Goal: Task Accomplishment & Management: Use online tool/utility

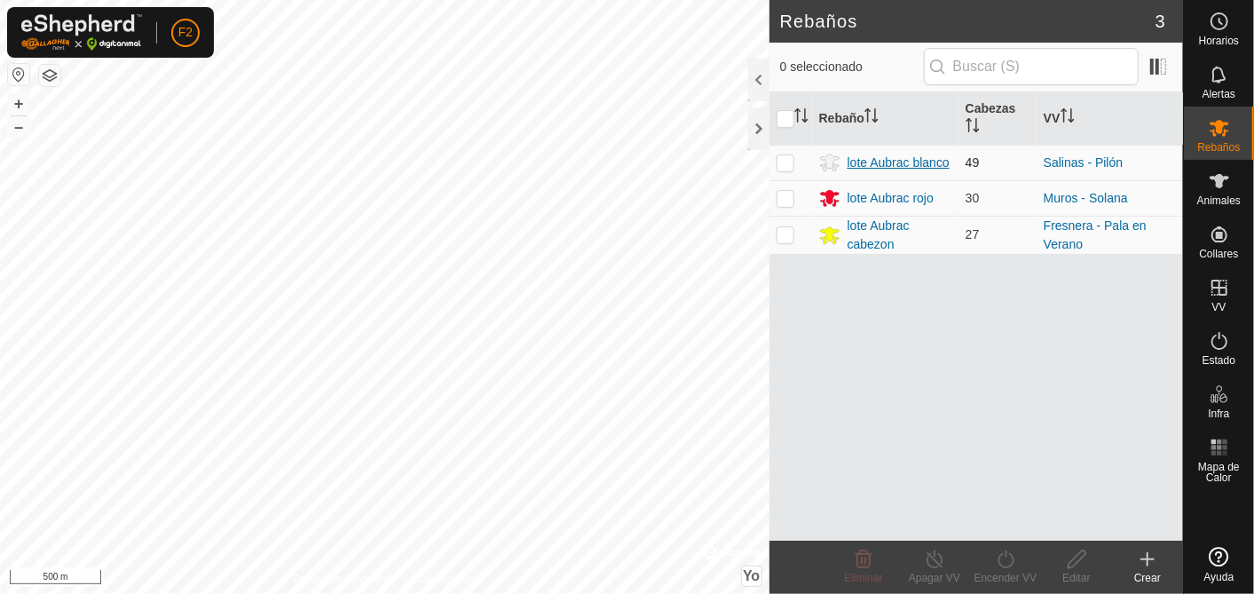
click at [904, 160] on div "lote Aubrac blanco" at bounding box center [899, 163] width 102 height 19
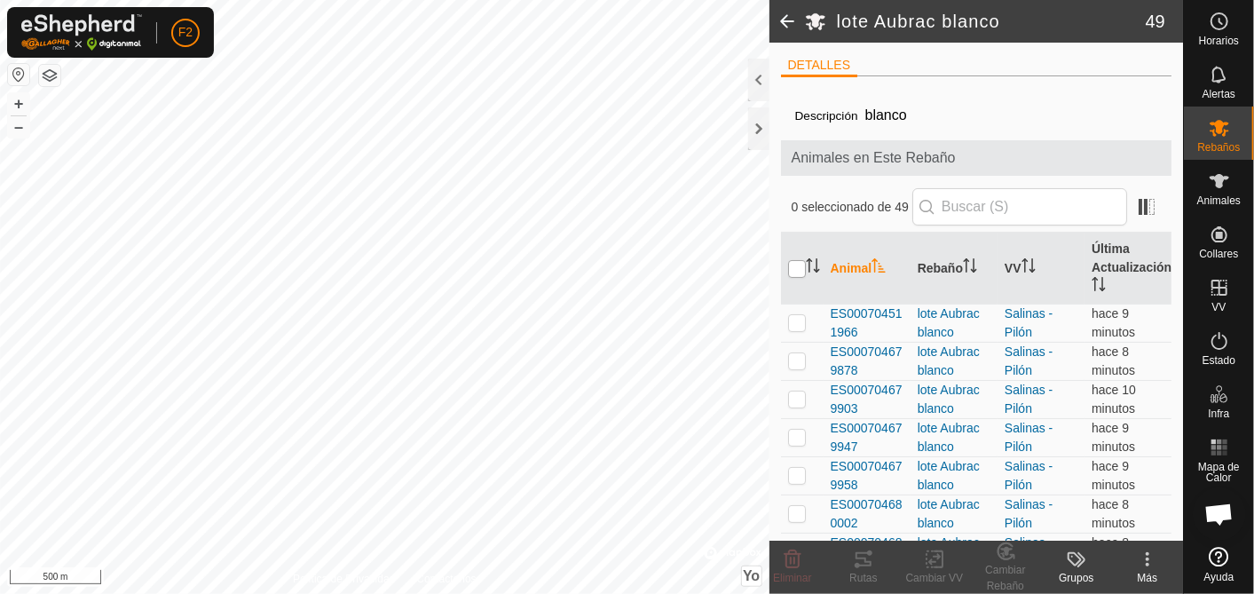
click at [793, 270] on input "checkbox" at bounding box center [797, 269] width 18 height 18
checkbox input "true"
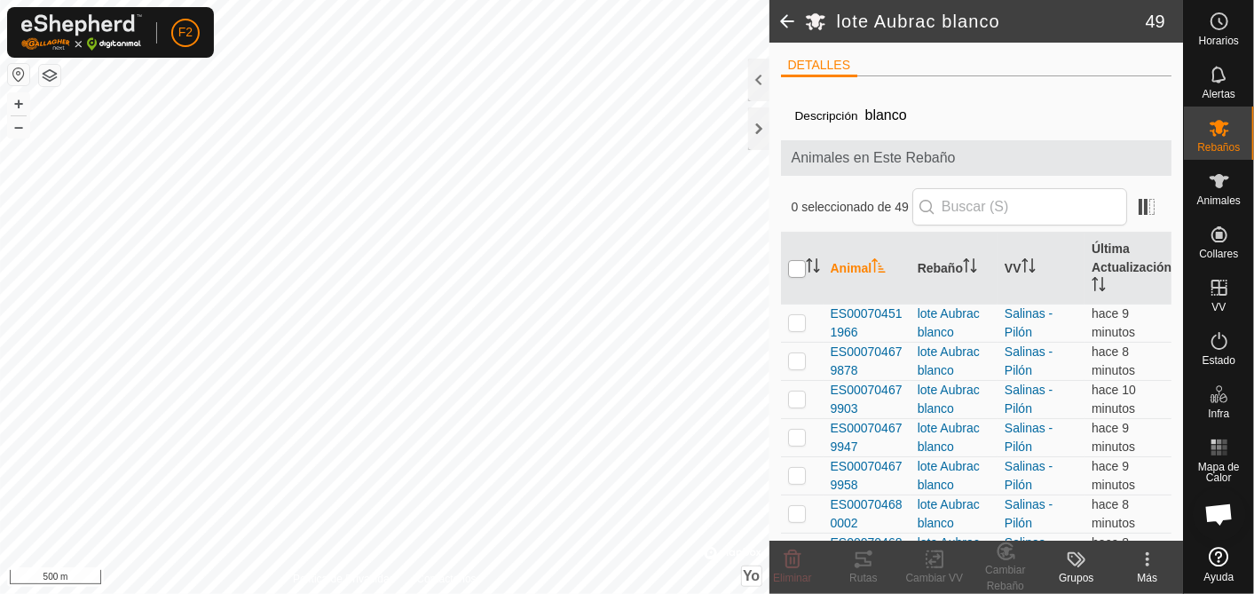
checkbox input "true"
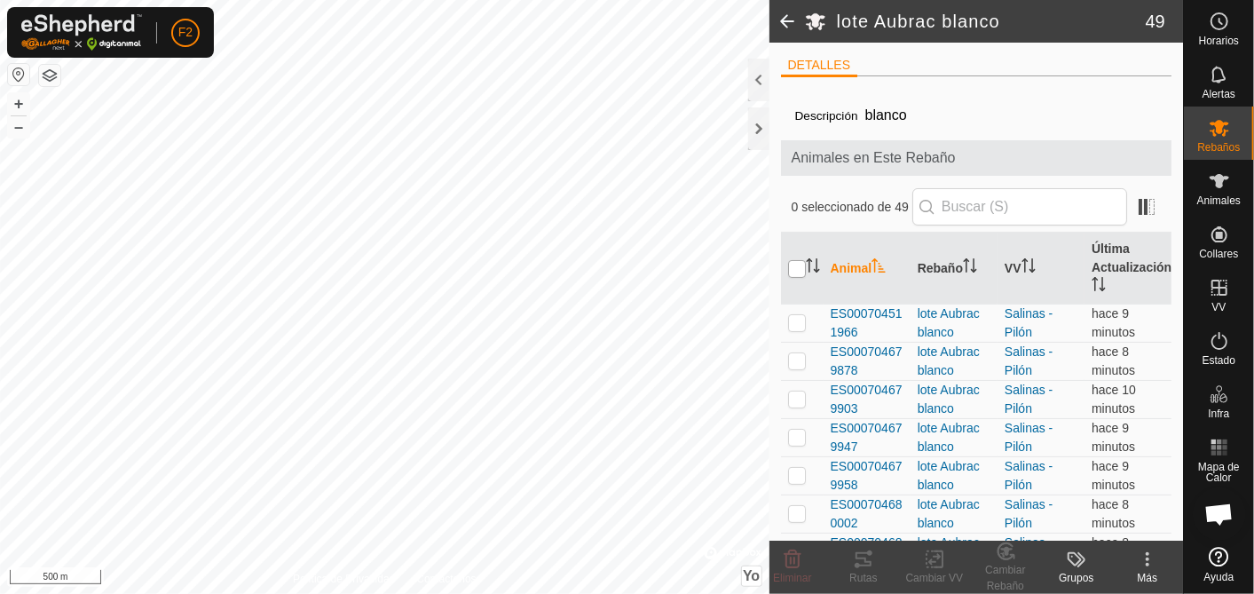
checkbox input "true"
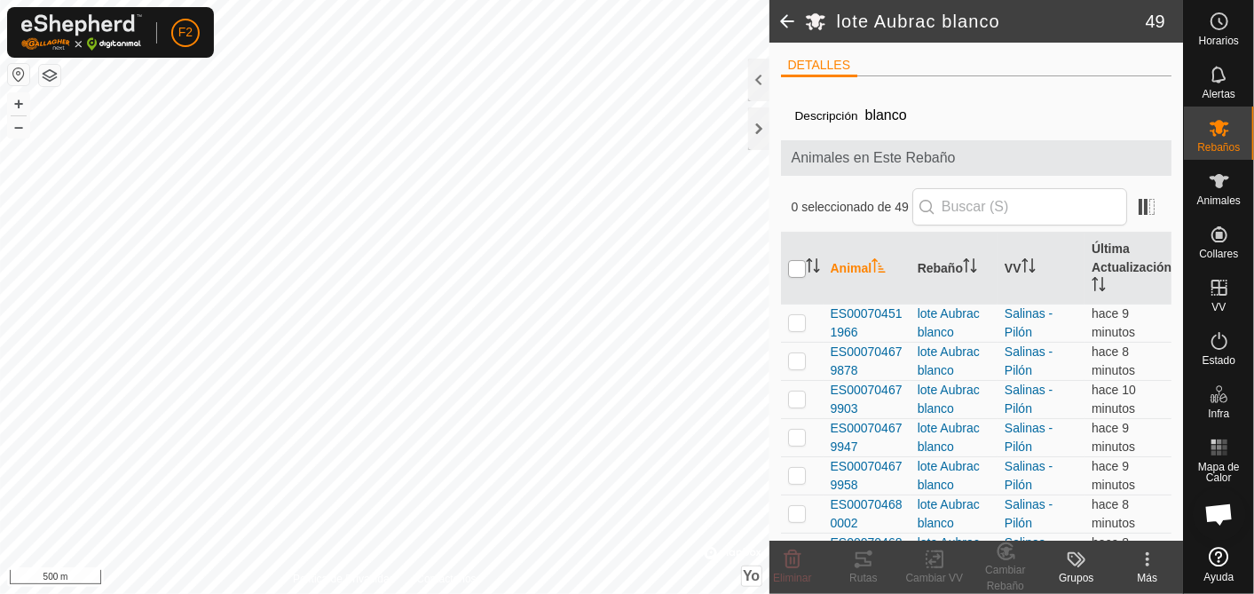
checkbox input "true"
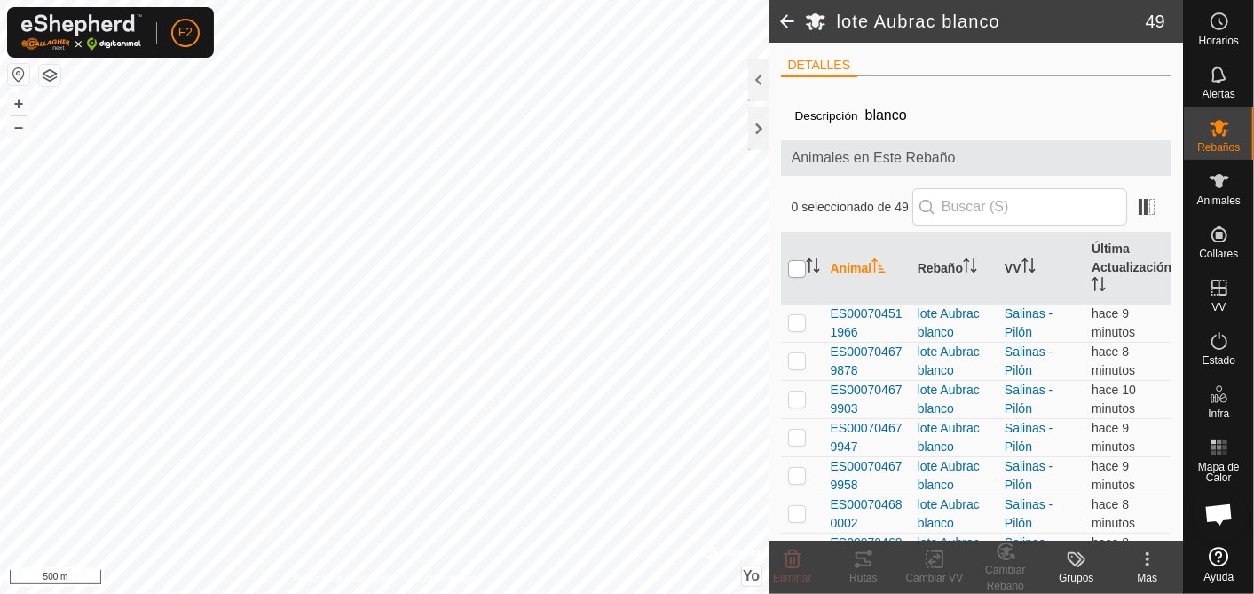
checkbox input "true"
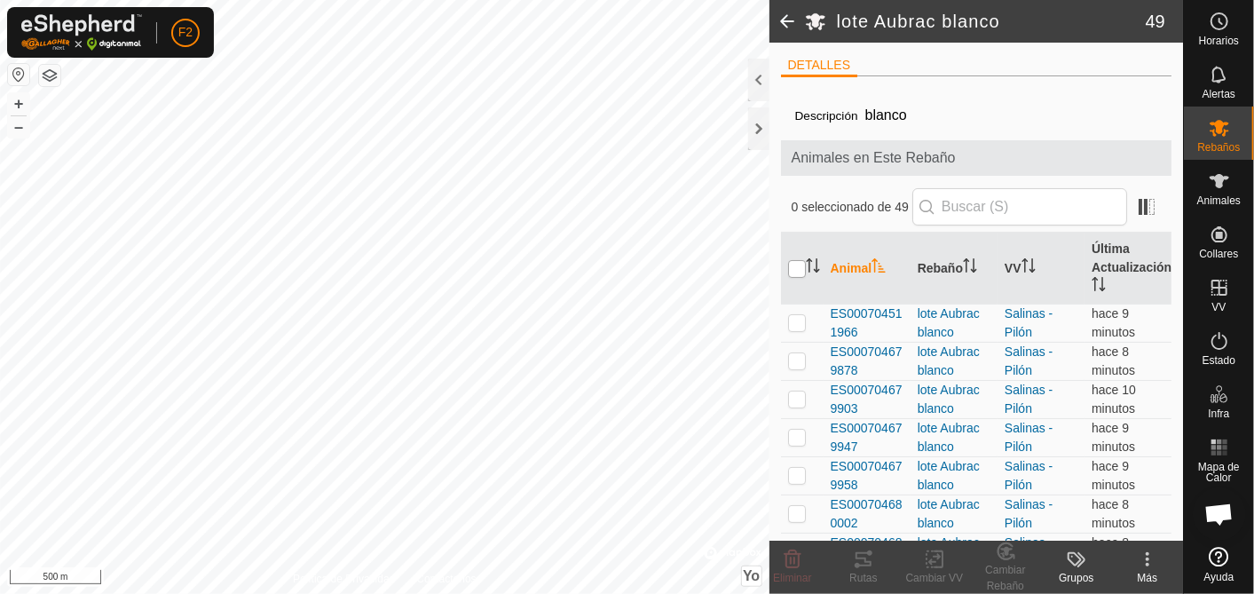
checkbox input "true"
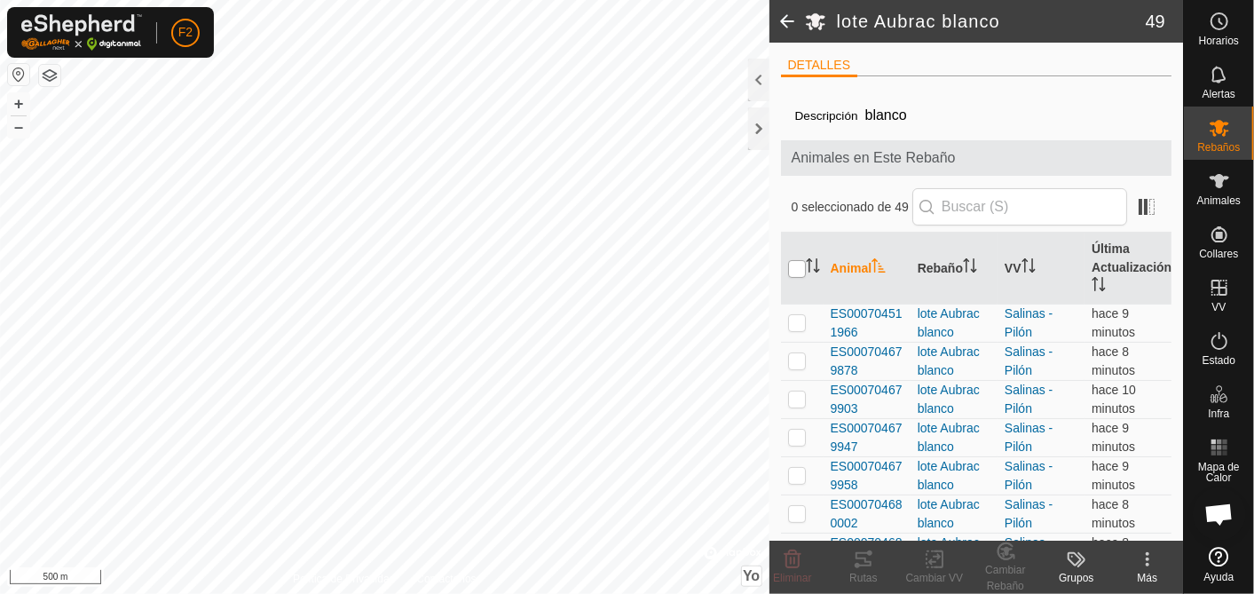
checkbox input "true"
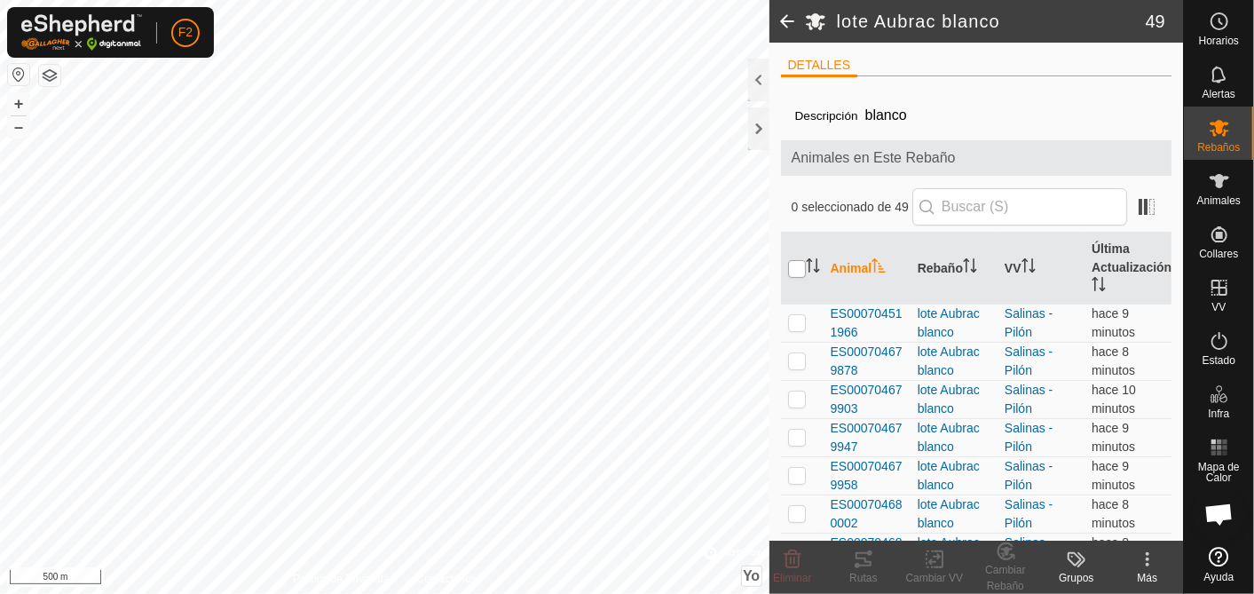
checkbox input "true"
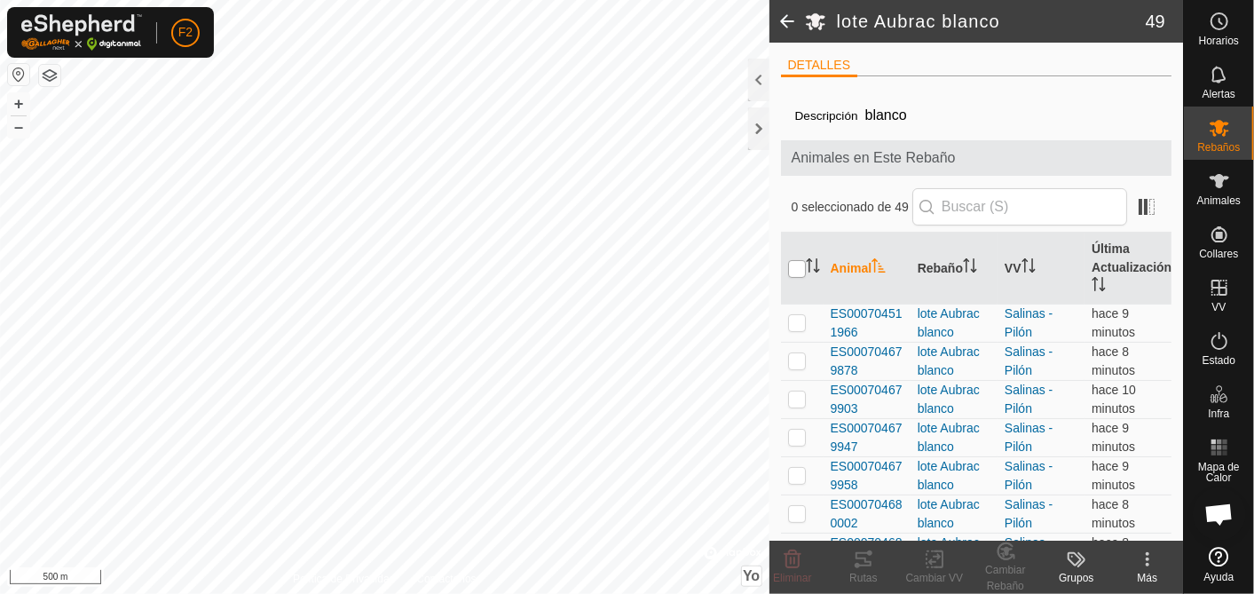
checkbox input "true"
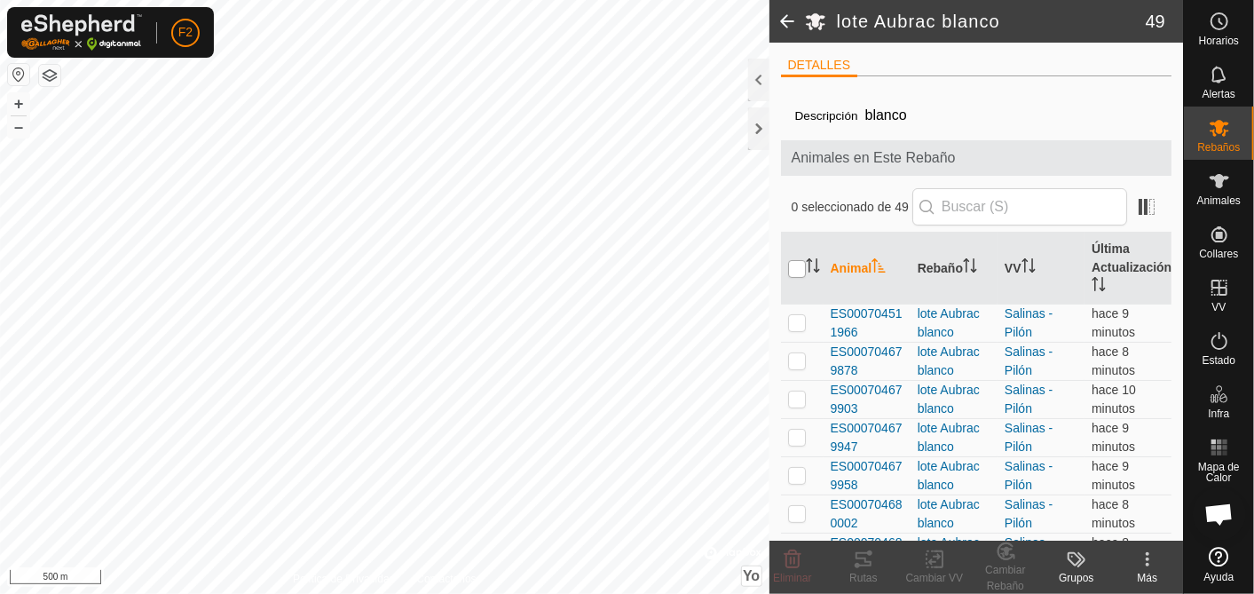
checkbox input "true"
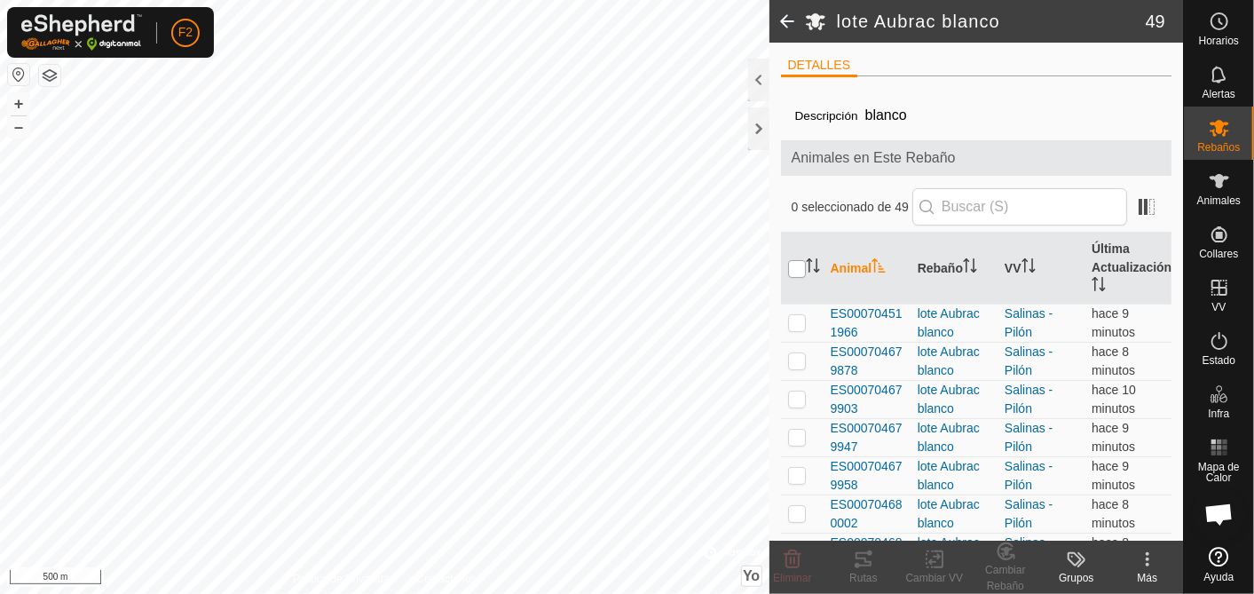
checkbox input "true"
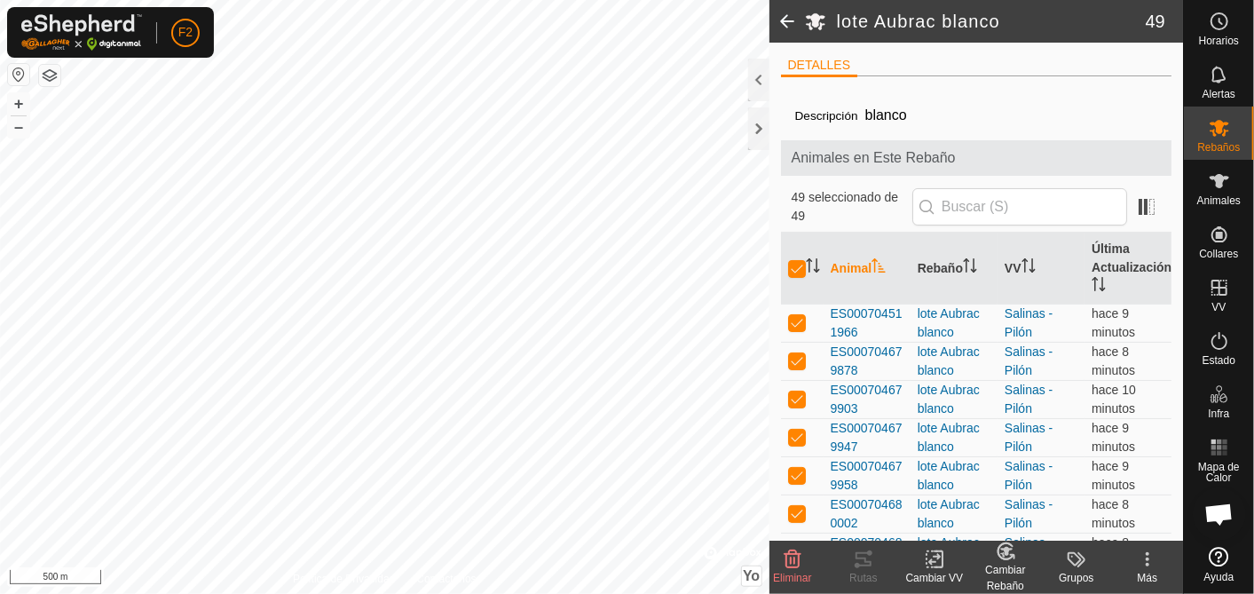
click at [938, 552] on icon at bounding box center [935, 558] width 22 height 21
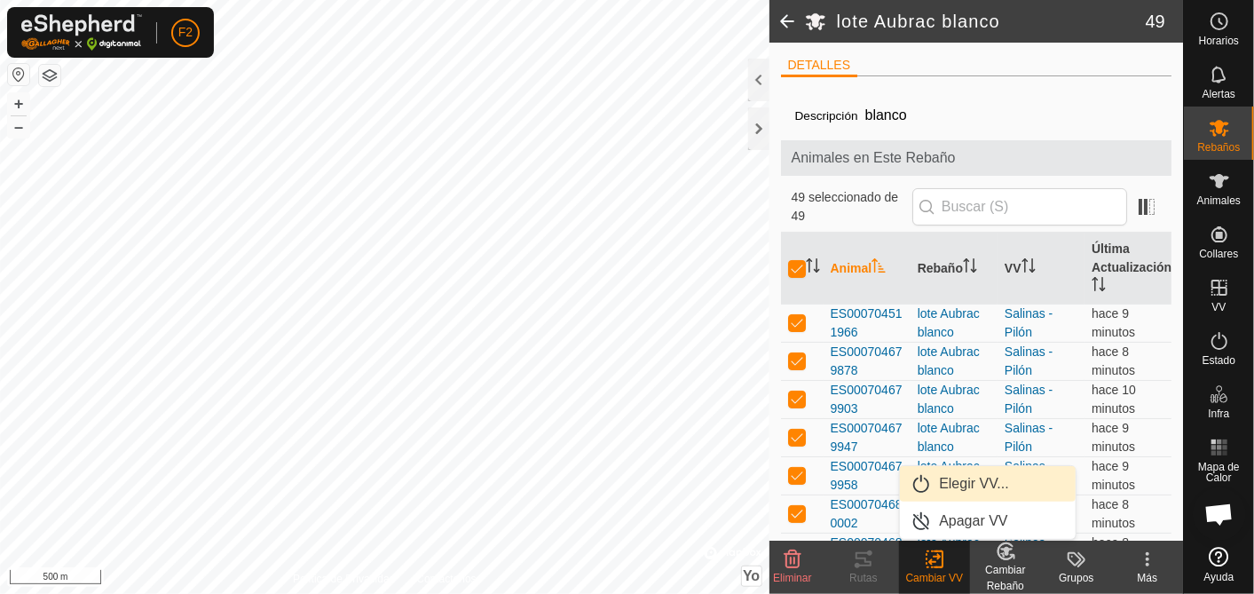
click at [958, 476] on link "Elegir VV..." at bounding box center [988, 483] width 176 height 35
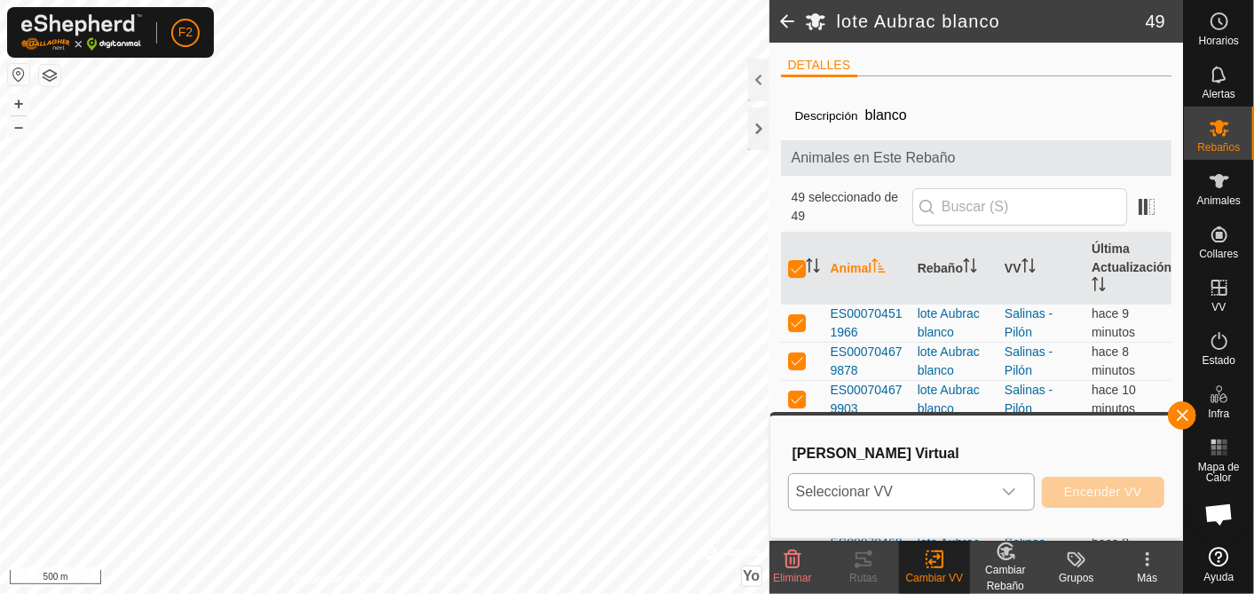
click at [1013, 489] on icon "Disparador desplegable" at bounding box center [1009, 492] width 14 height 14
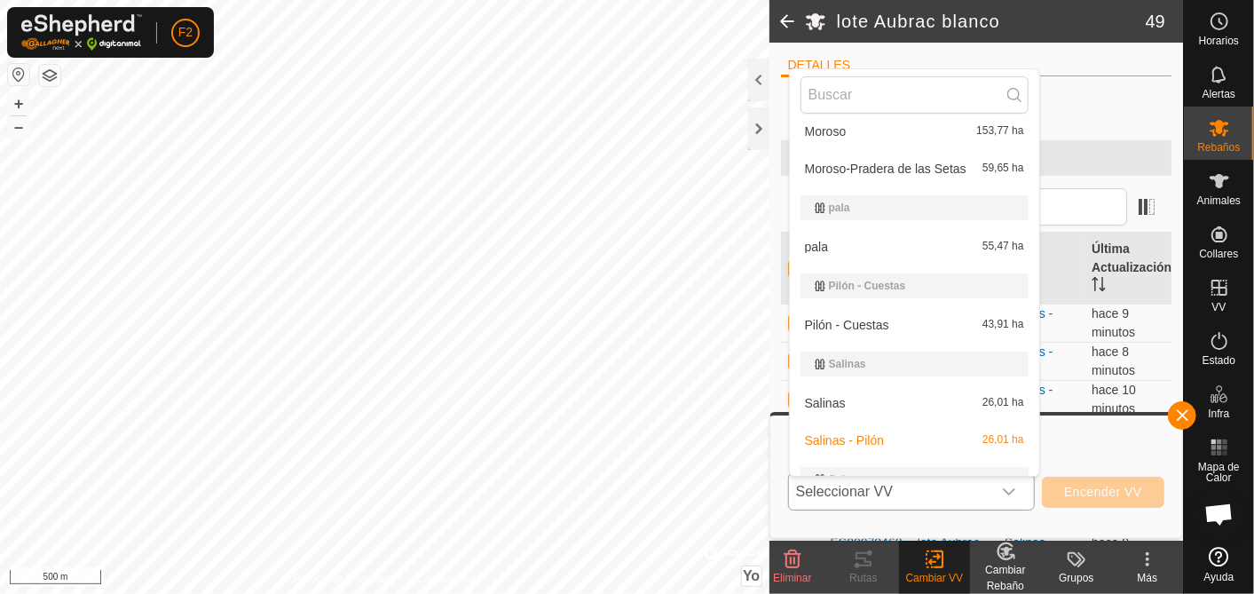
scroll to position [491, 0]
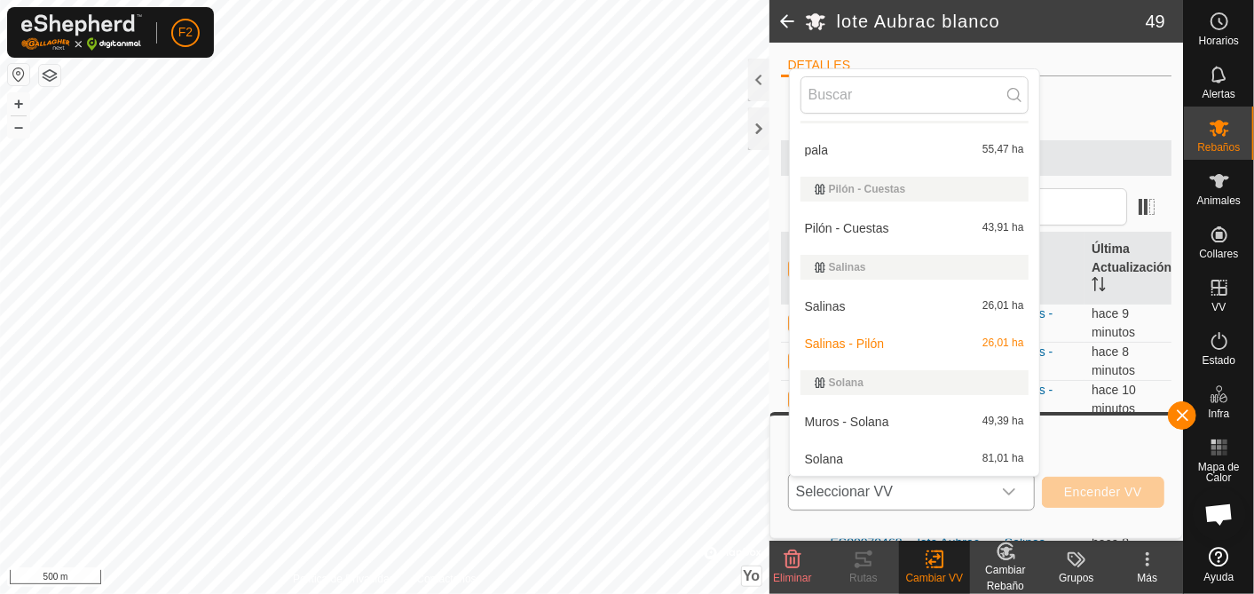
click at [879, 214] on li "Pilón - Cuestas 43,91 ha" at bounding box center [914, 227] width 249 height 35
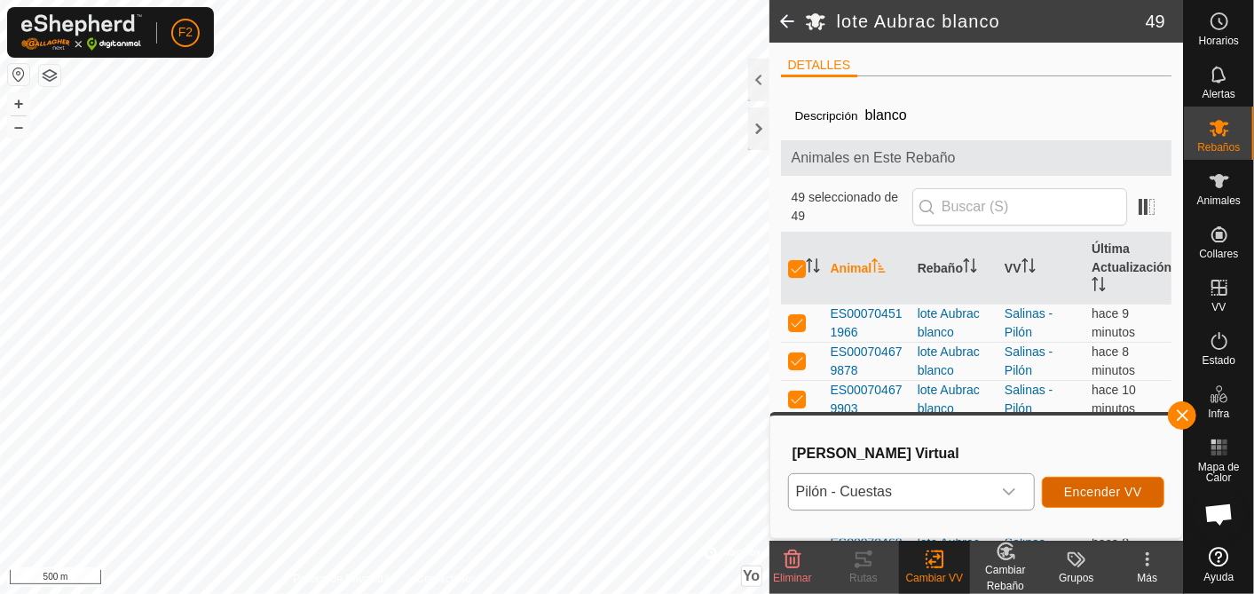
click at [1118, 481] on button "Encender VV" at bounding box center [1103, 492] width 122 height 31
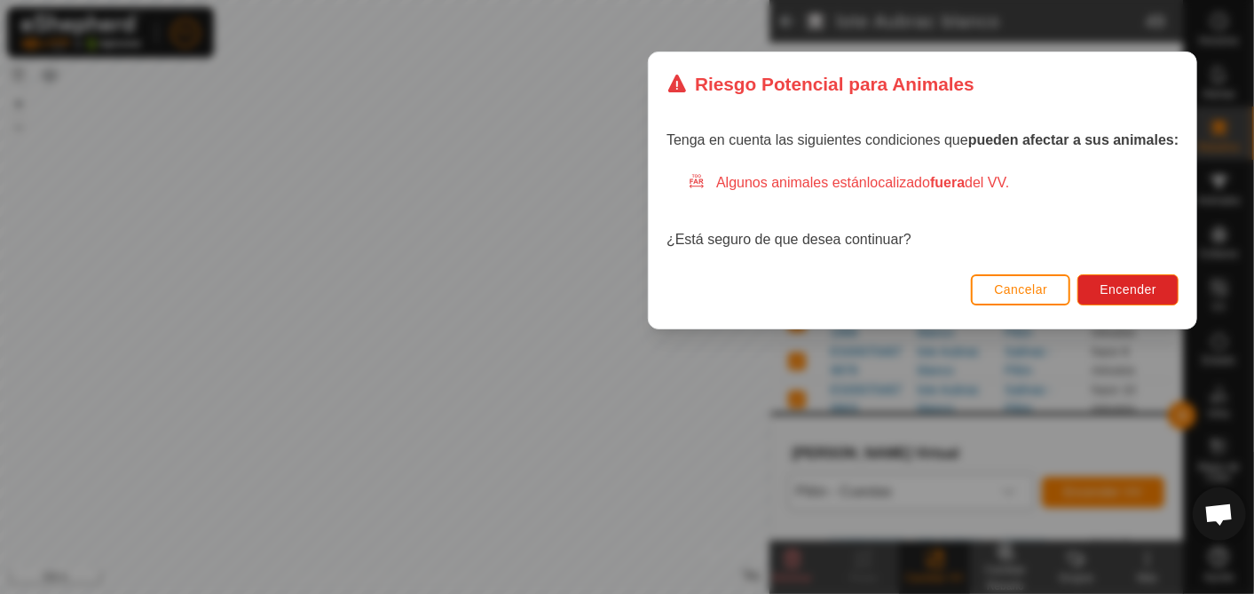
drag, startPoint x: 680, startPoint y: 205, endPoint x: 971, endPoint y: 100, distance: 309.4
click at [971, 100] on div "Riesgo Potencial para Animales" at bounding box center [923, 83] width 548 height 63
click at [1048, 290] on button "Cancelar" at bounding box center [1020, 290] width 99 height 31
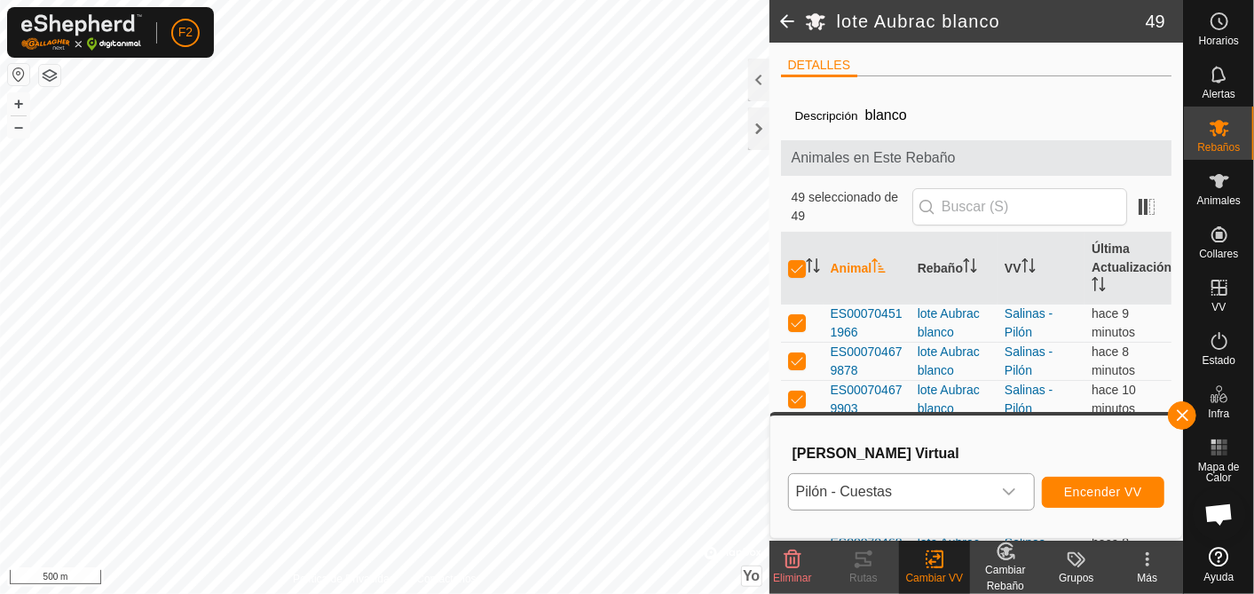
click at [788, 15] on span at bounding box center [786, 21] width 35 height 43
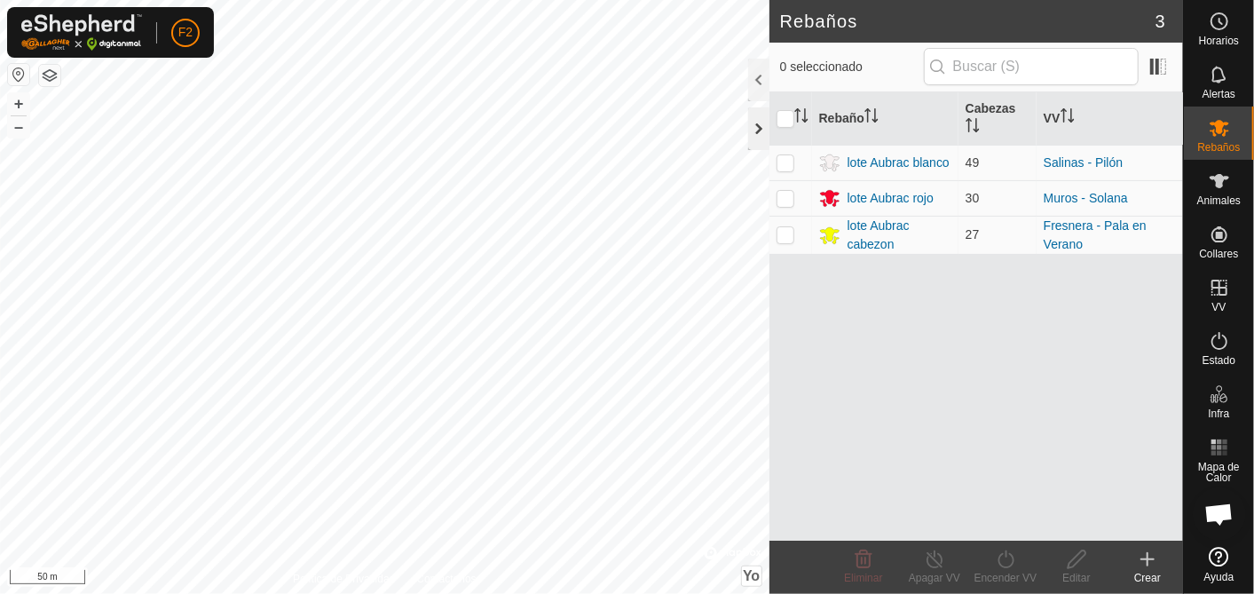
click at [755, 113] on div at bounding box center [758, 128] width 21 height 43
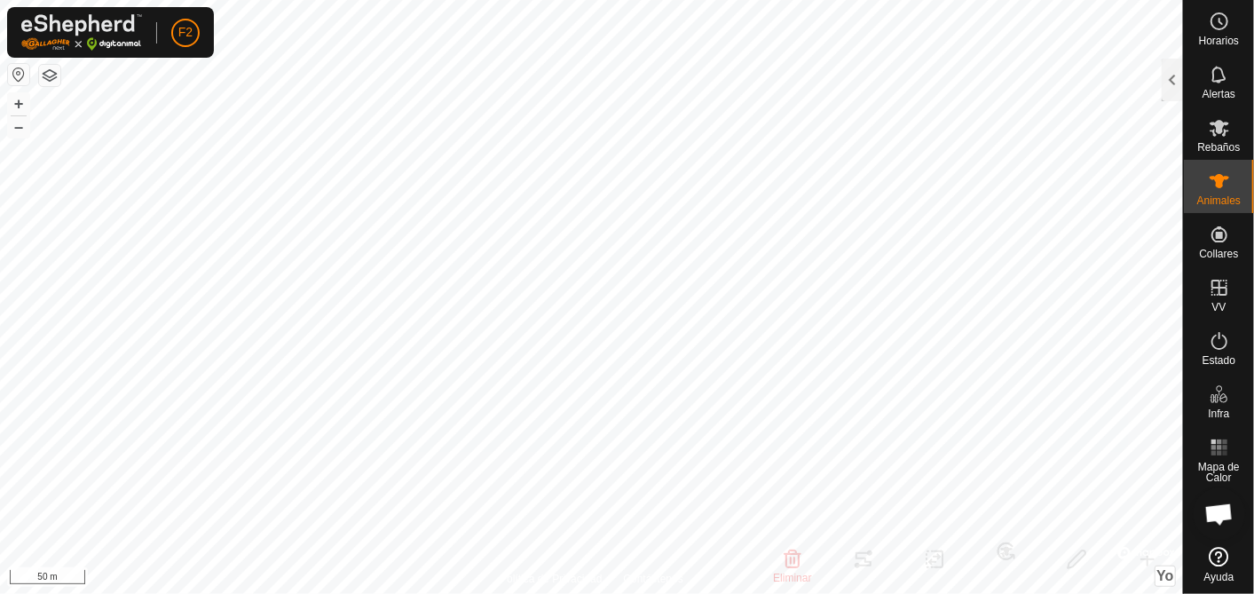
checkbox input "false"
checkbox input "true"
checkbox input "false"
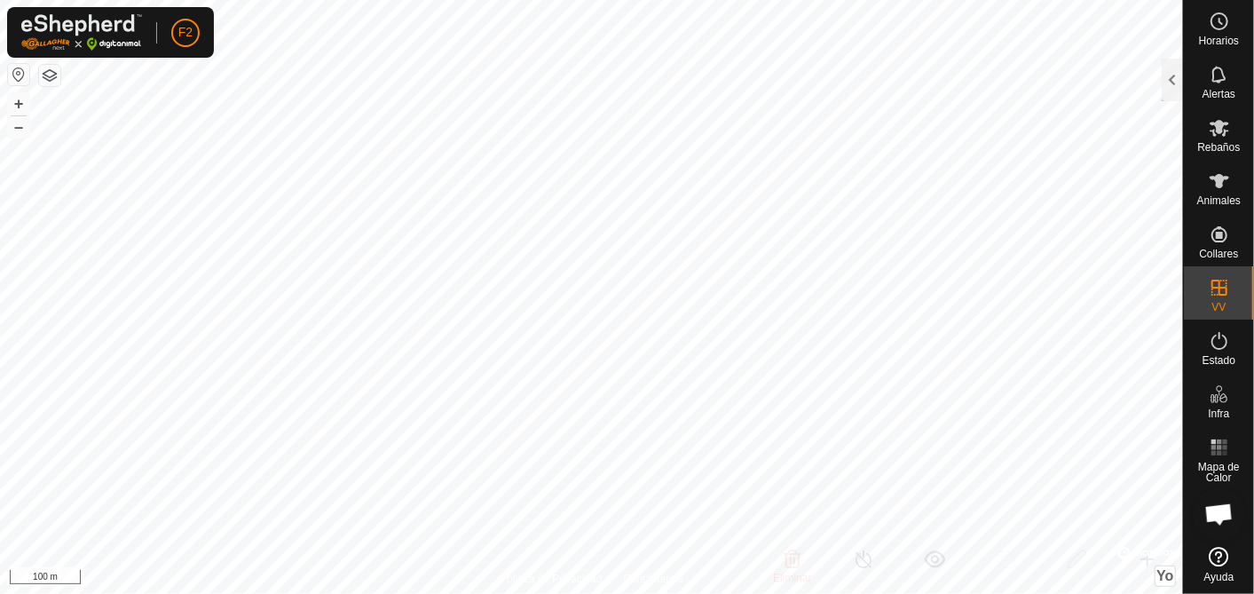
checkbox input "true"
checkbox input "false"
checkbox input "true"
checkbox input "false"
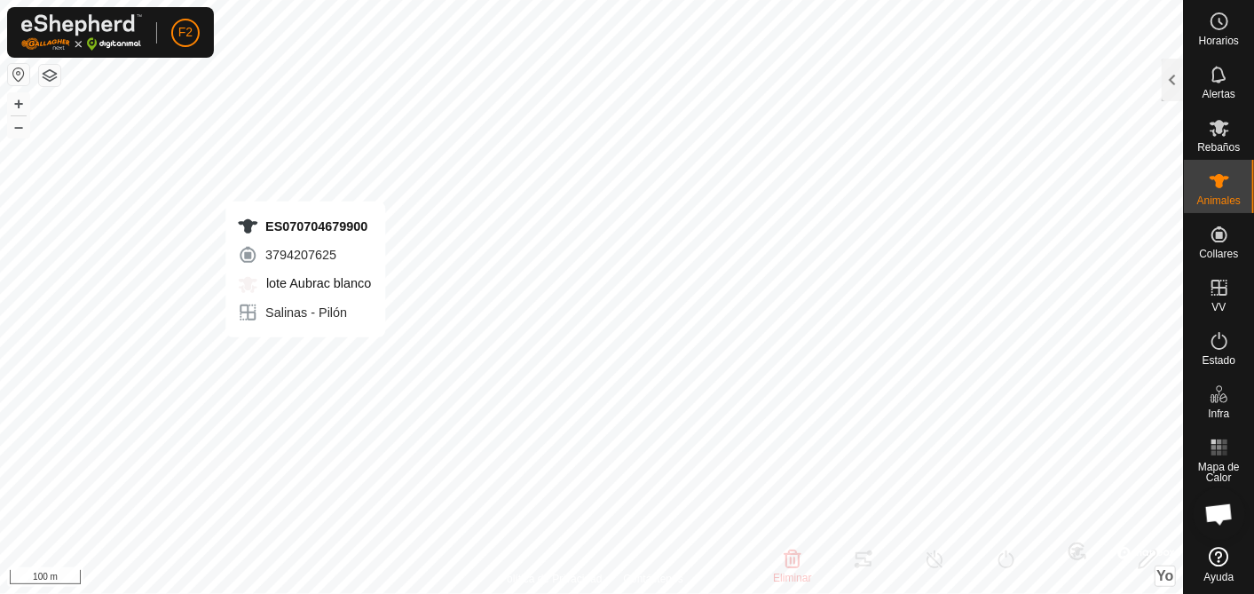
type input "ES070704679900"
type input "-"
type input "aubrac"
type input "-"
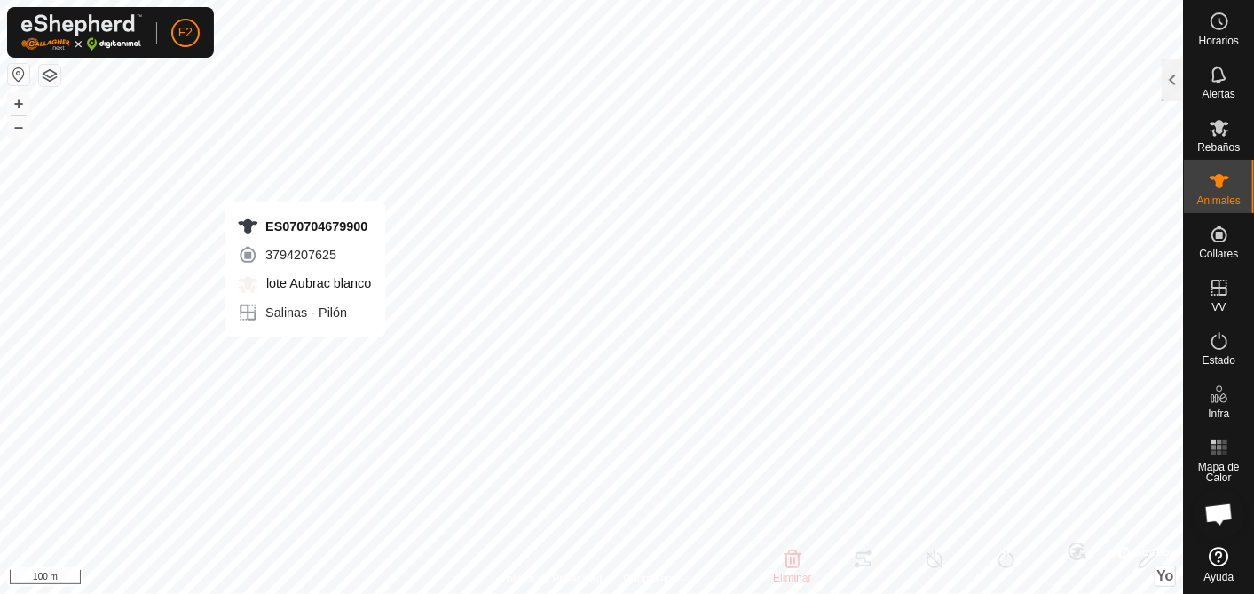
type input "02/2020"
type input "5 years 7 months"
type input "0 kg"
type input "-"
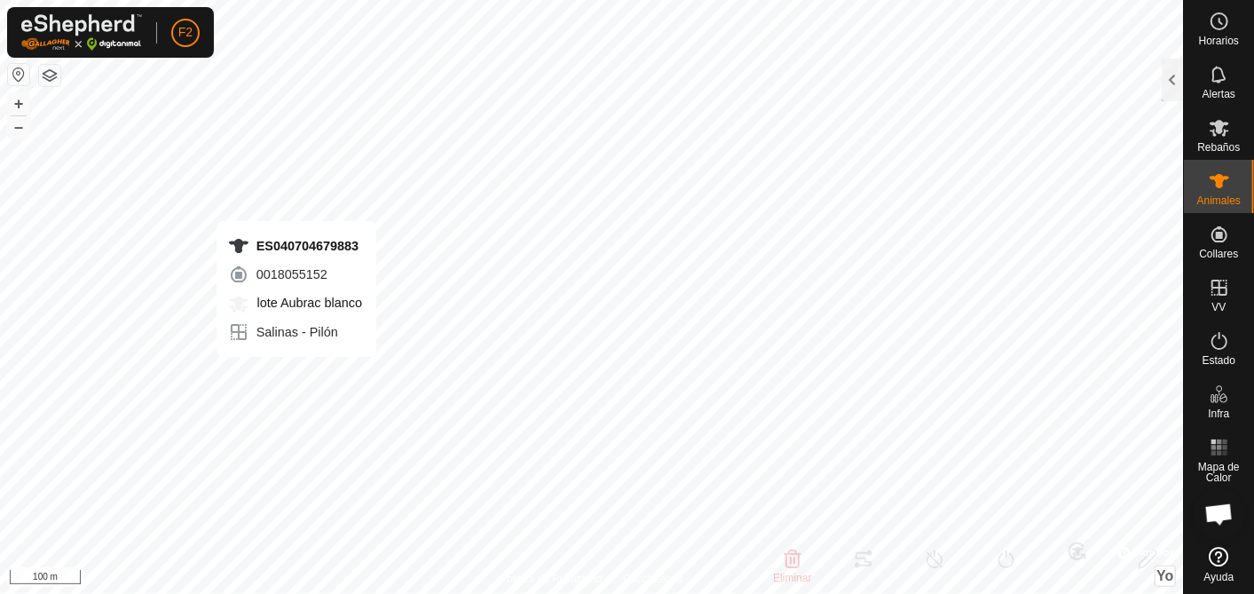
type input "-"
type input "ES040704679883"
type input "-"
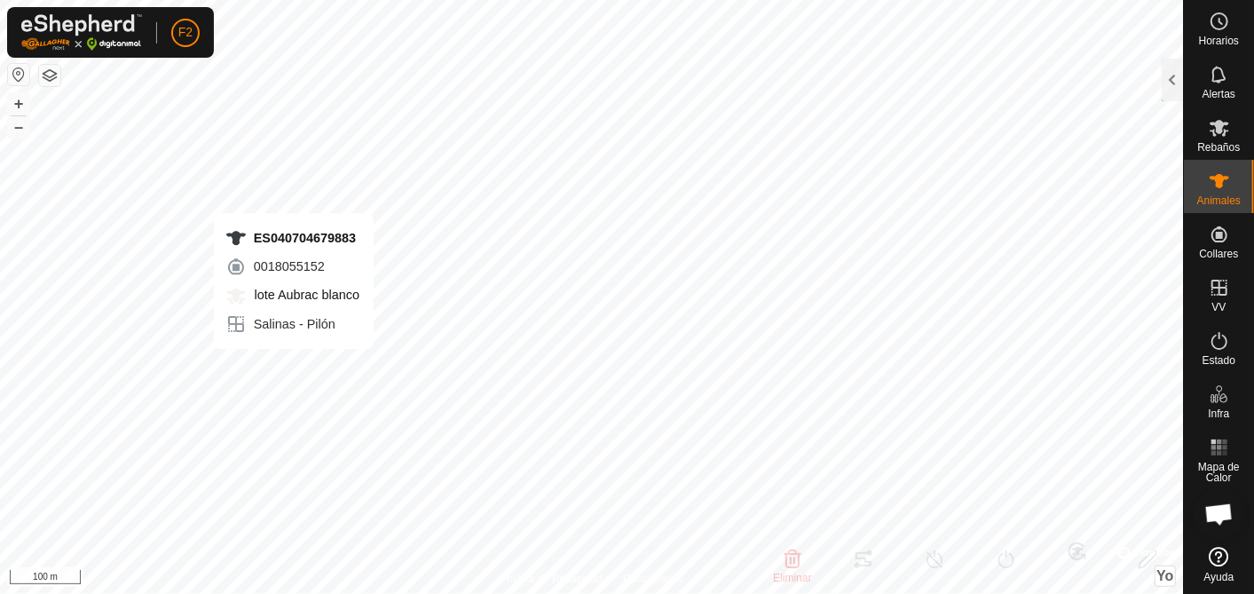
type input "aubrac"
type input "-"
type input "12/2019"
type input "5 years 9 months"
type input "0 kg"
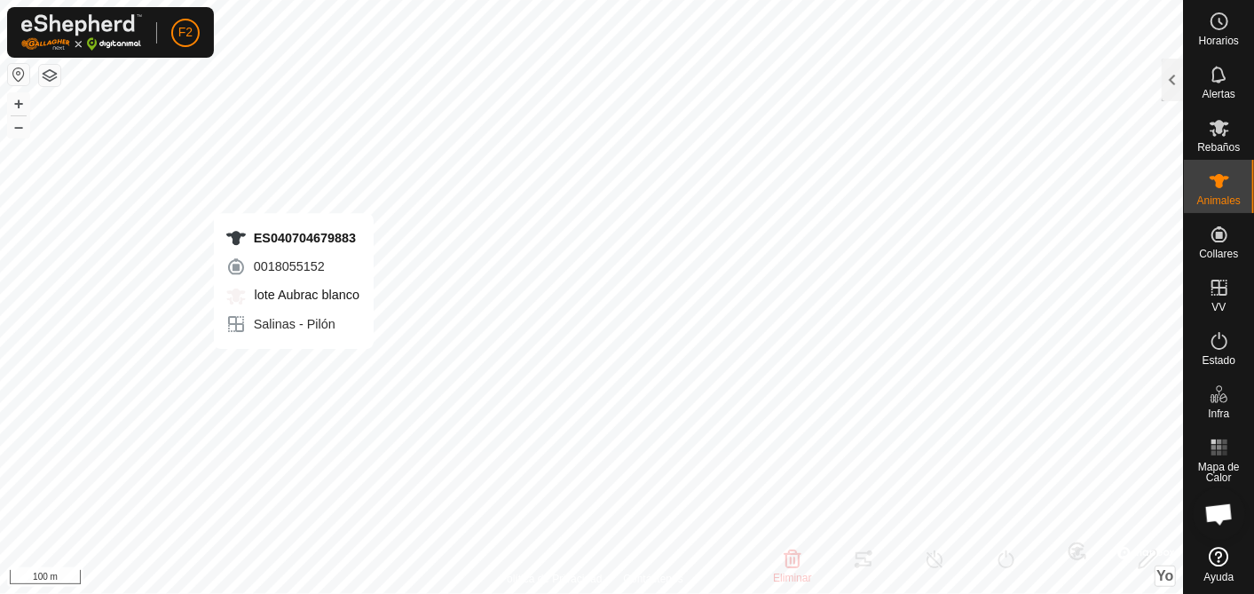
type input "-"
click at [22, 71] on button "button" at bounding box center [18, 74] width 21 height 21
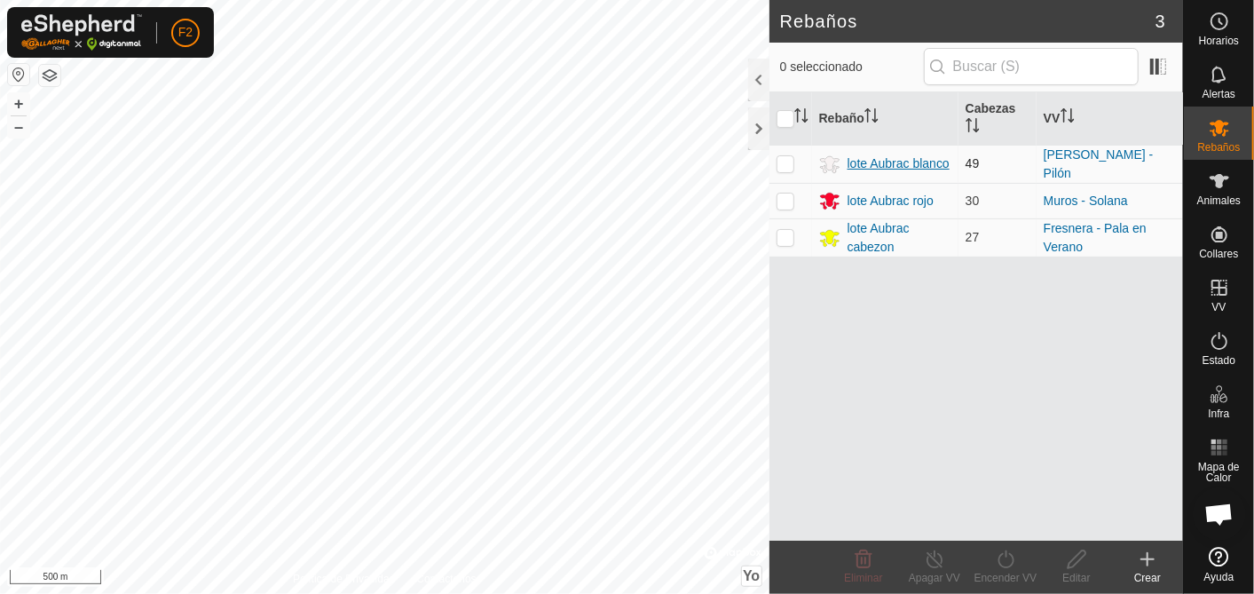
click at [861, 167] on div "lote Aubrac blanco" at bounding box center [899, 163] width 102 height 19
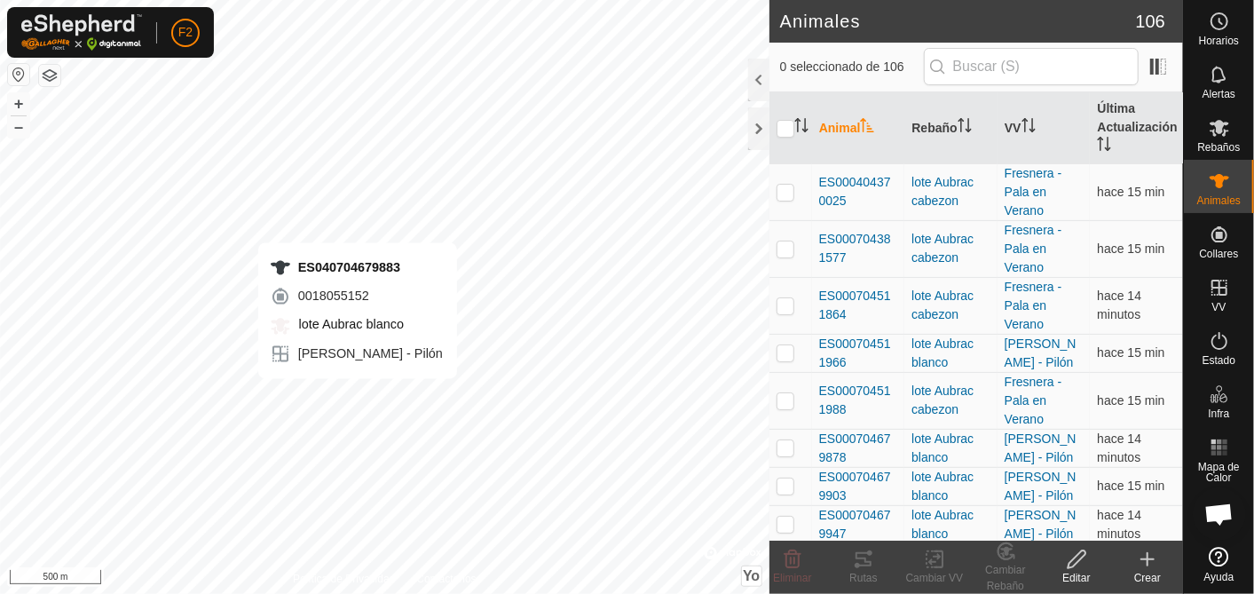
checkbox input "true"
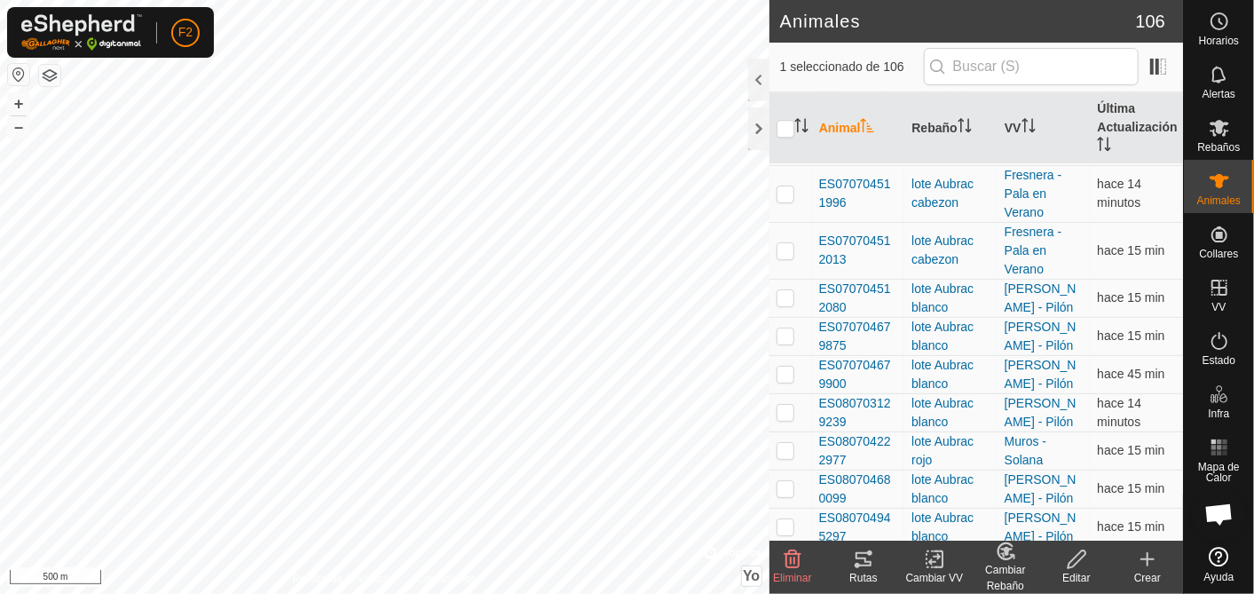
scroll to position [2958, 0]
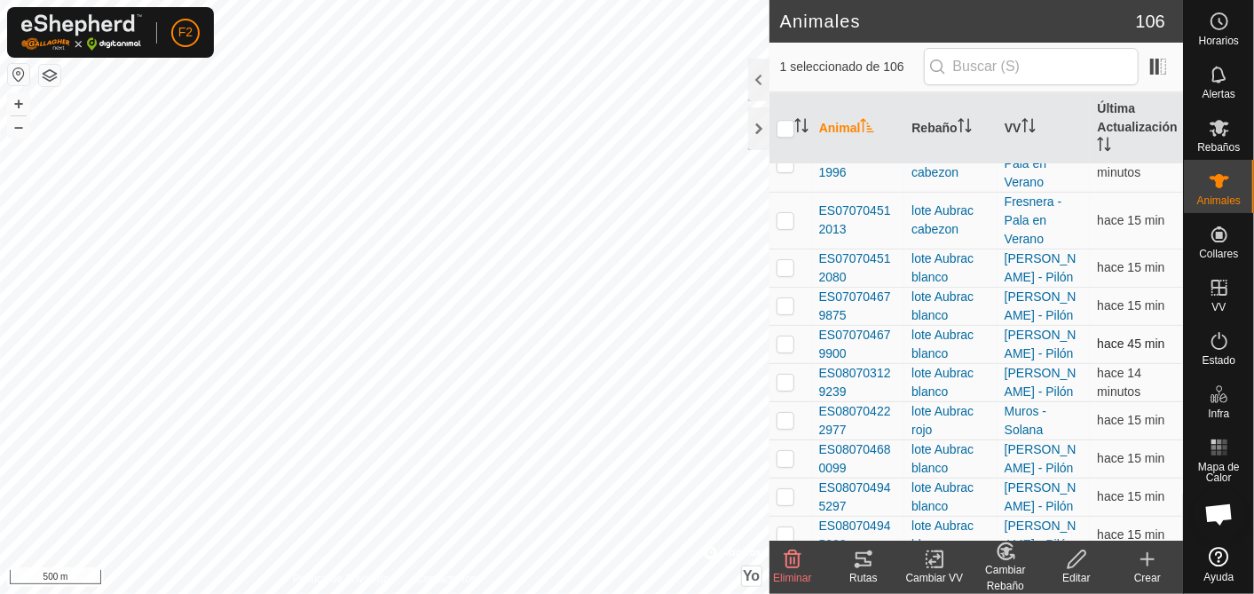
click at [791, 336] on p-checkbox at bounding box center [786, 343] width 18 height 14
checkbox input "false"
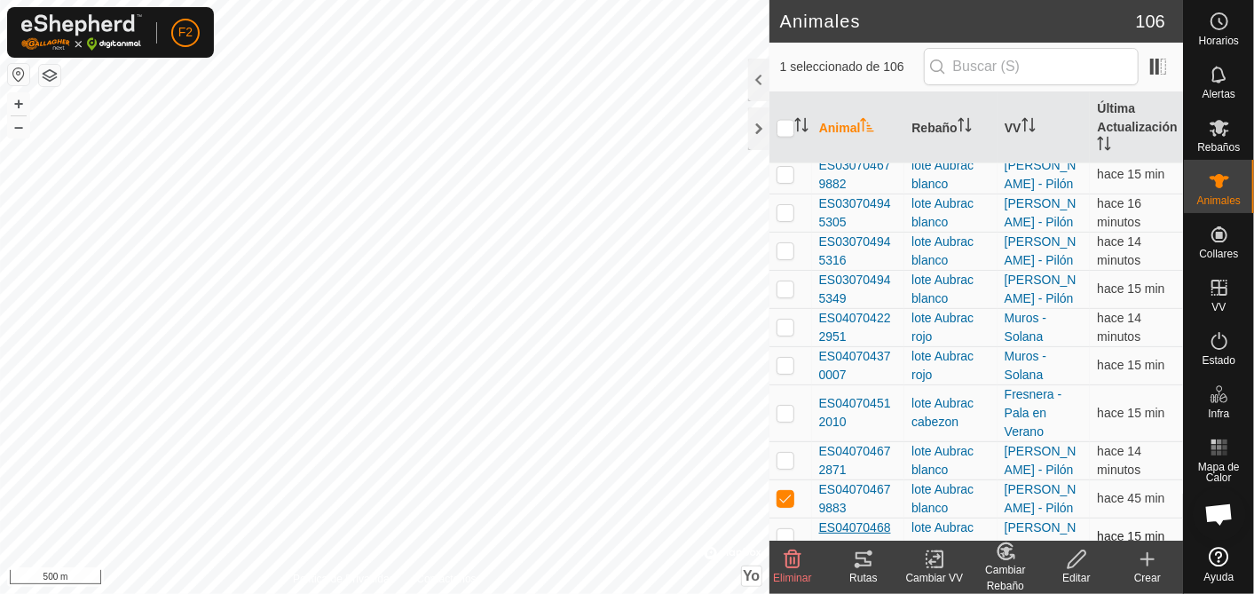
scroll to position [1577, 0]
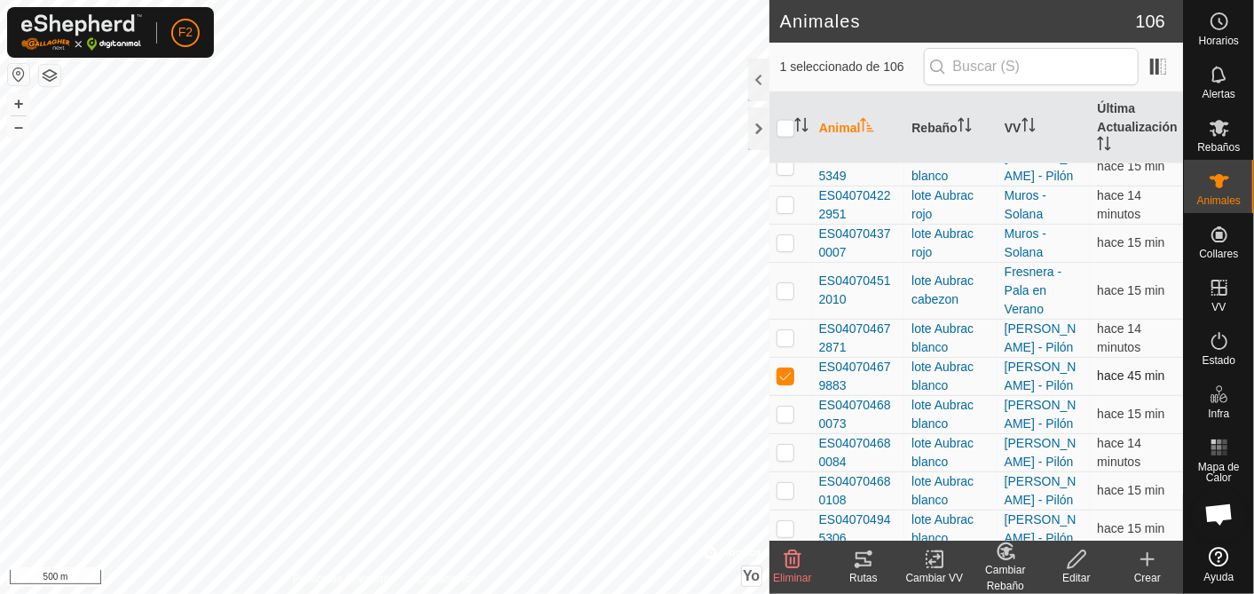
click at [783, 368] on p-checkbox at bounding box center [786, 375] width 18 height 14
checkbox input "false"
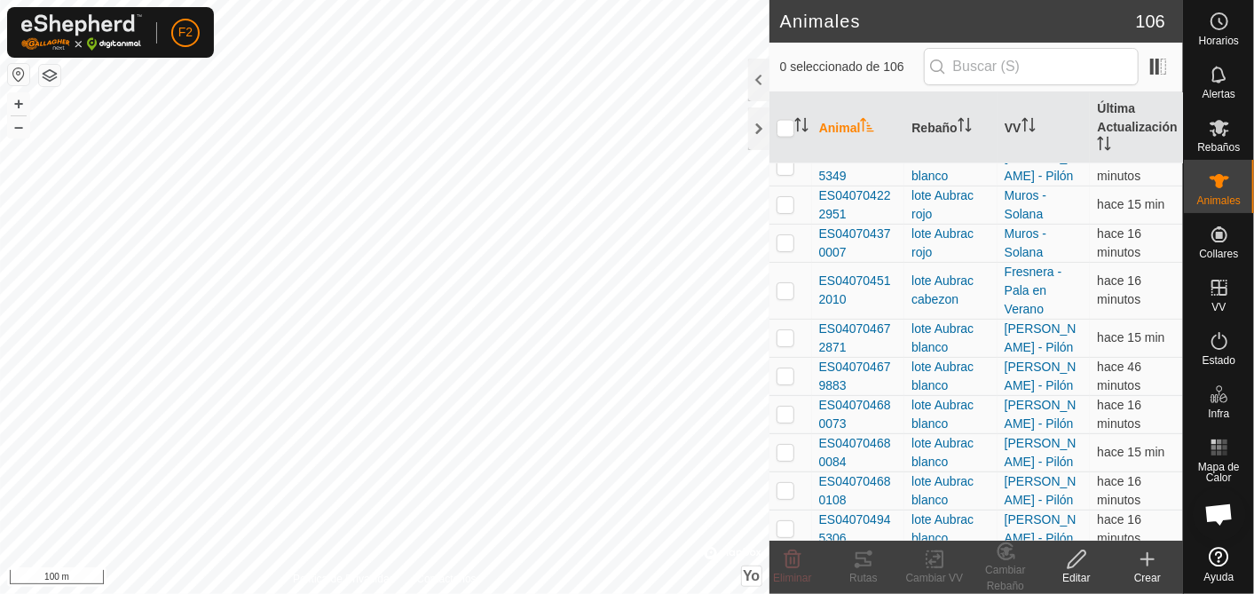
click at [277, 593] on html "F2 Horarios Alertas Rebaños Animales Collares VV Estado Infra Mapa de Calor Ayu…" at bounding box center [627, 297] width 1254 height 594
checkbox input "true"
